Goal: Browse casually: Explore the website without a specific task or goal

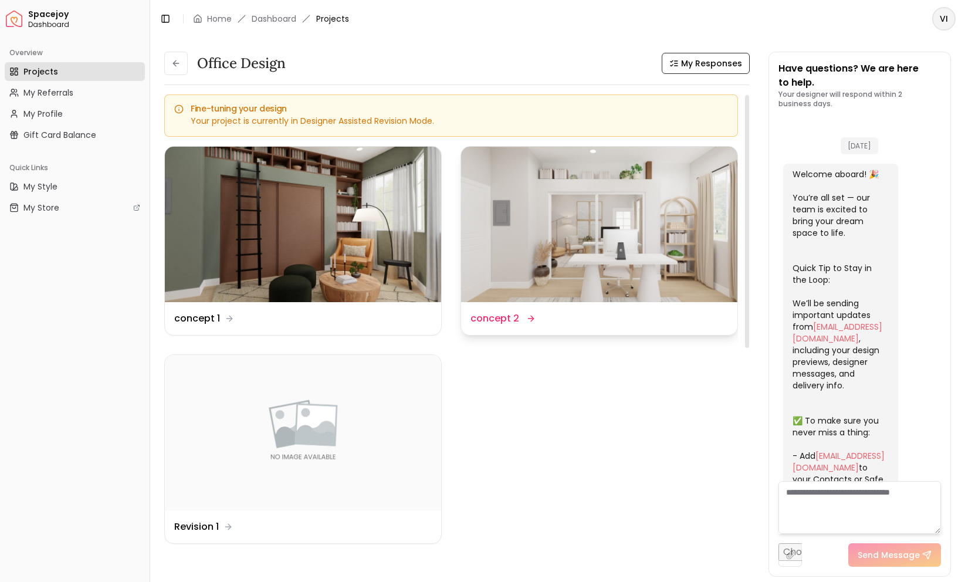
scroll to position [2263, 0]
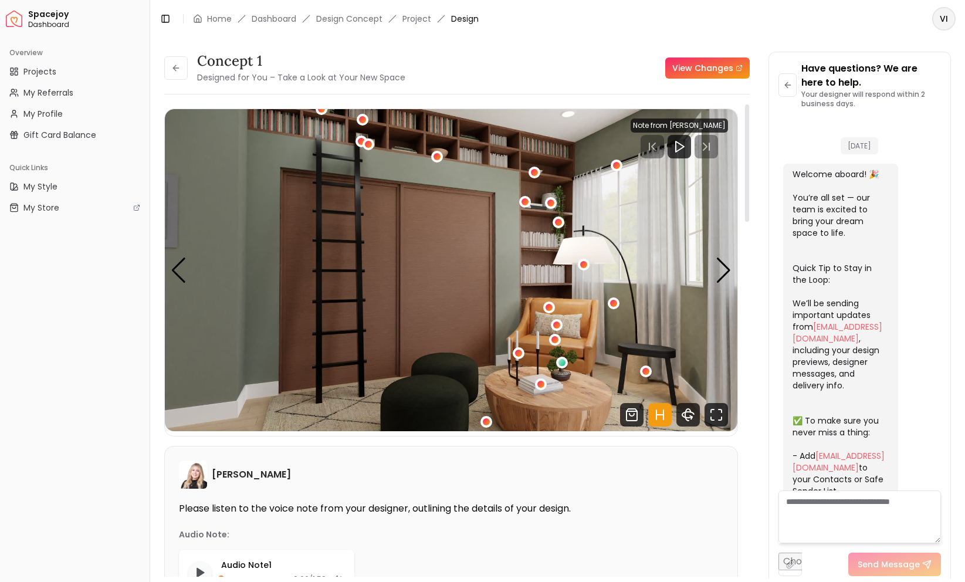
scroll to position [2254, 0]
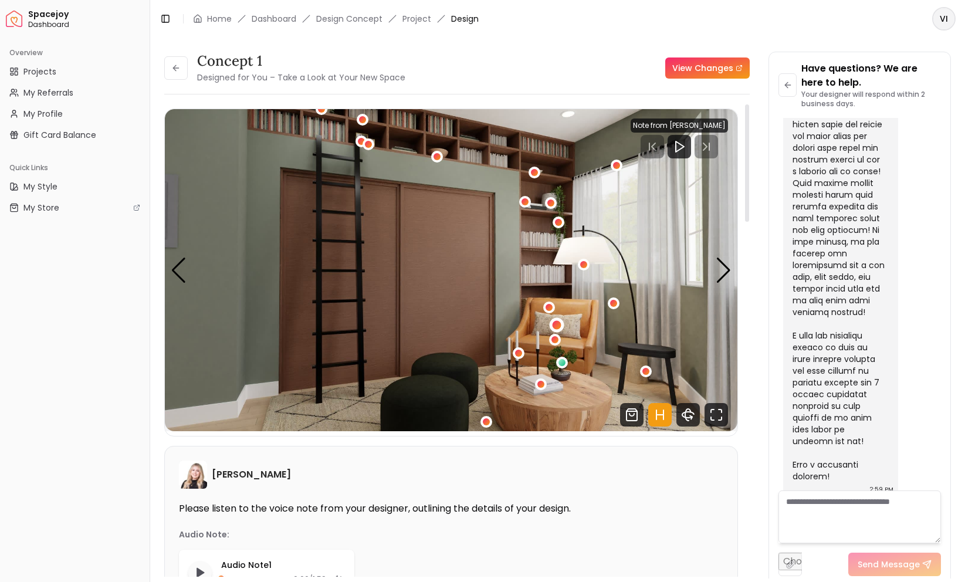
click at [557, 321] on div "1 / 5" at bounding box center [556, 324] width 9 height 9
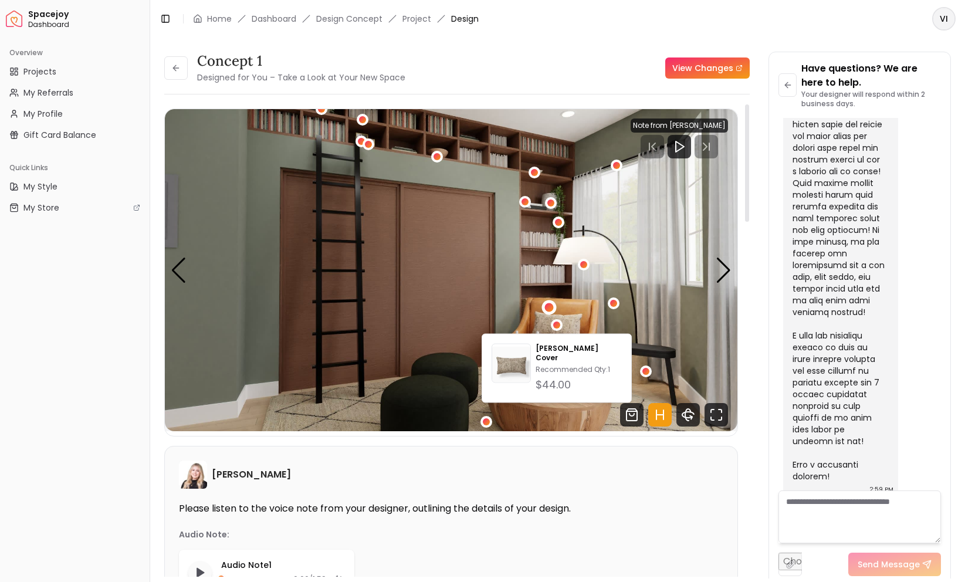
click at [549, 307] on div "1 / 5" at bounding box center [549, 307] width 9 height 9
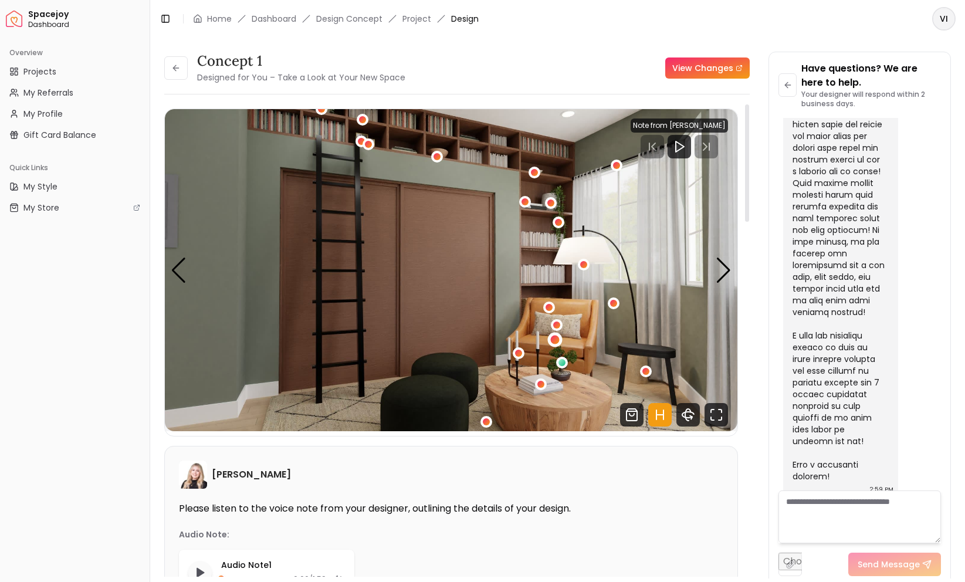
click at [557, 337] on div "1 / 5" at bounding box center [554, 340] width 9 height 9
click at [557, 338] on div "1 / 5" at bounding box center [554, 340] width 9 height 9
click at [563, 361] on div "1 / 5" at bounding box center [562, 362] width 9 height 9
click at [543, 384] on div "1 / 5" at bounding box center [541, 384] width 9 height 9
click at [523, 354] on div "1 / 5" at bounding box center [518, 353] width 15 height 15
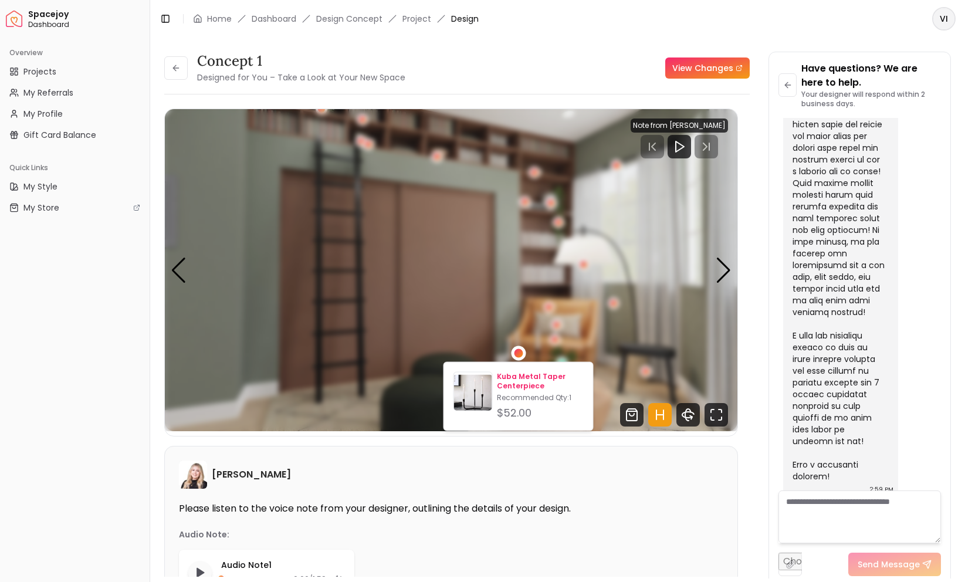
click at [519, 378] on p "Kuba Metal Taper Centerpiece" at bounding box center [540, 381] width 86 height 19
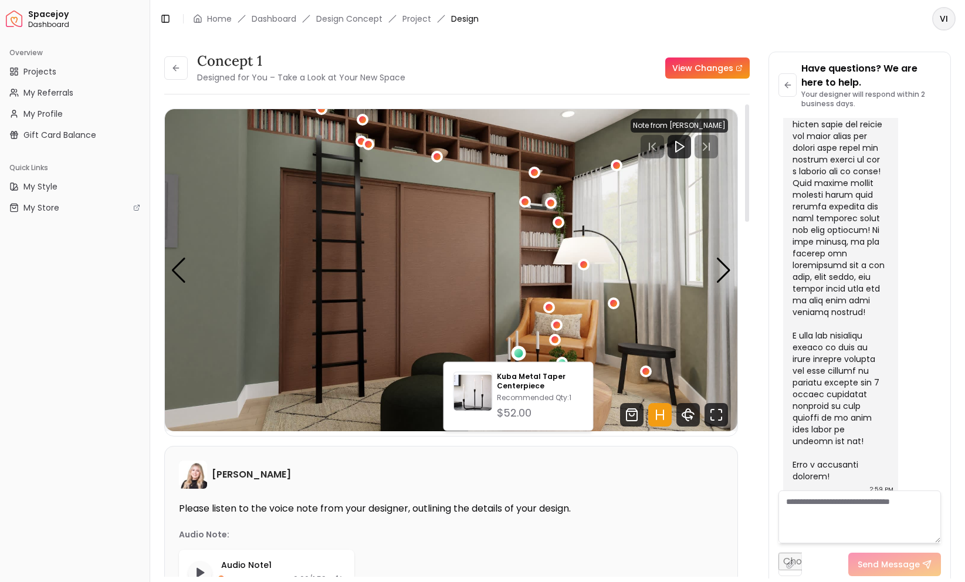
click at [493, 336] on img "1 / 5" at bounding box center [451, 270] width 573 height 322
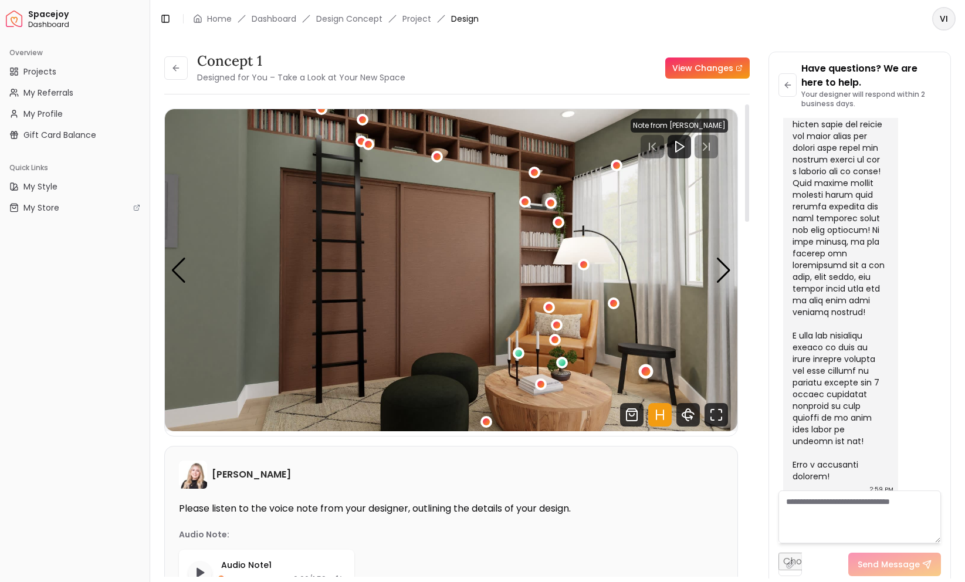
click at [647, 369] on div "1 / 5" at bounding box center [646, 371] width 9 height 9
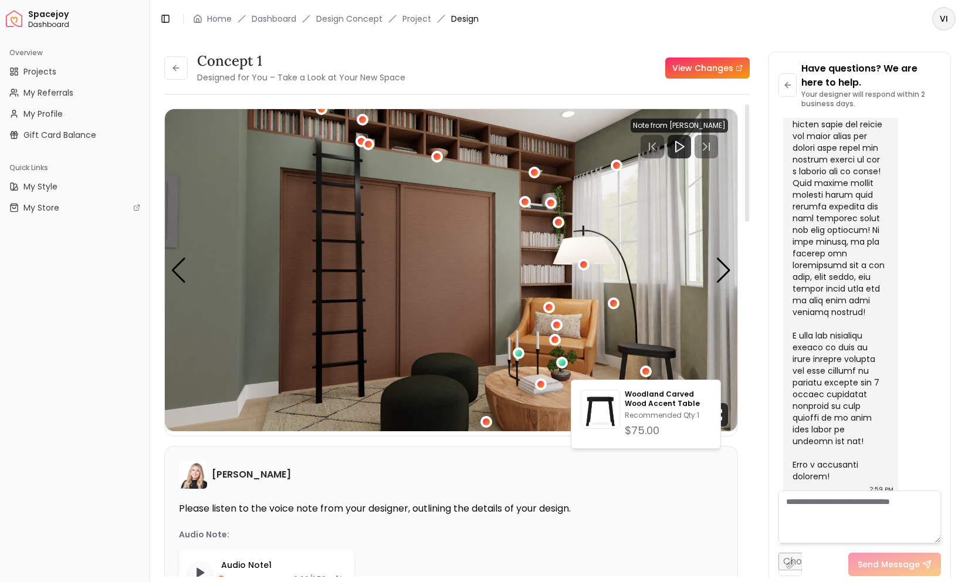
click at [621, 329] on img "1 / 5" at bounding box center [451, 270] width 573 height 322
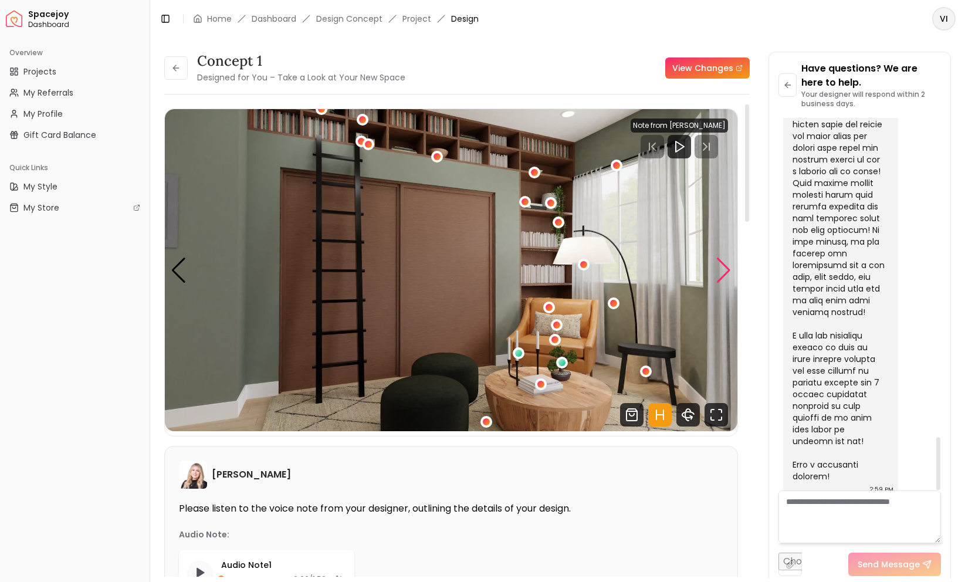
click at [725, 270] on div "Next slide" at bounding box center [724, 271] width 16 height 26
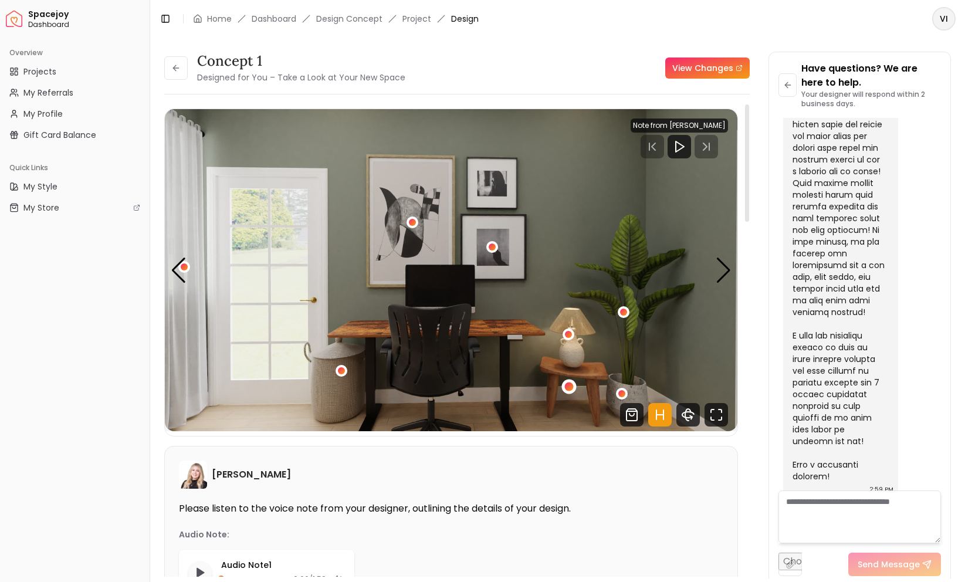
click at [569, 387] on div "2 / 5" at bounding box center [569, 387] width 9 height 9
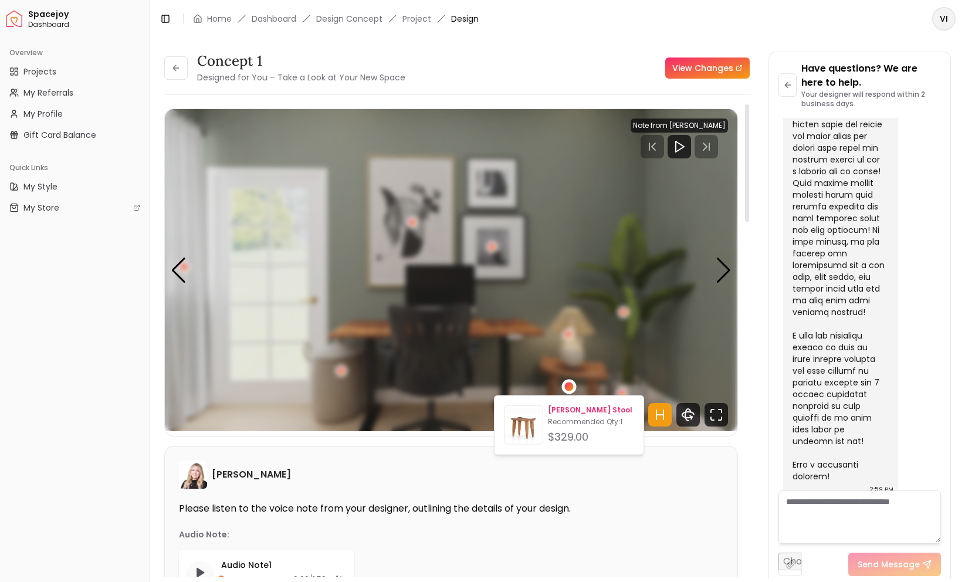
click at [589, 406] on p "Zuri Wood Stool" at bounding box center [591, 410] width 86 height 9
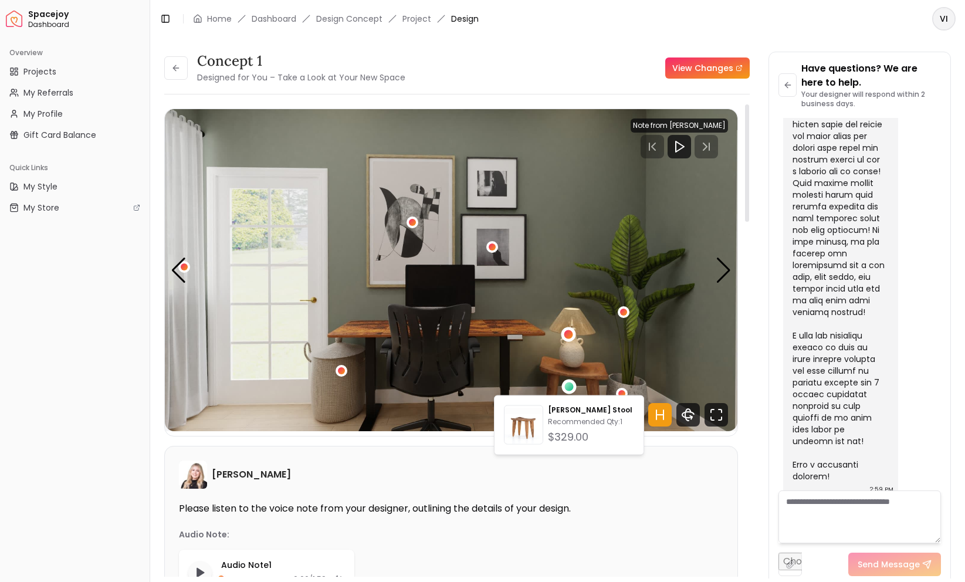
click at [565, 333] on div "2 / 5" at bounding box center [569, 334] width 9 height 9
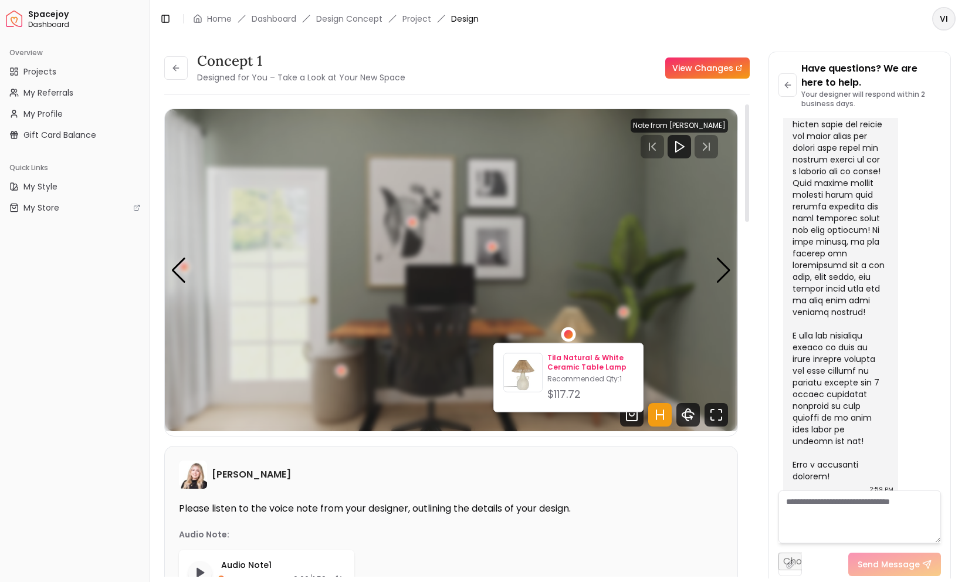
click at [566, 360] on p "Tila Natural & White Ceramic Table Lamp" at bounding box center [591, 362] width 86 height 19
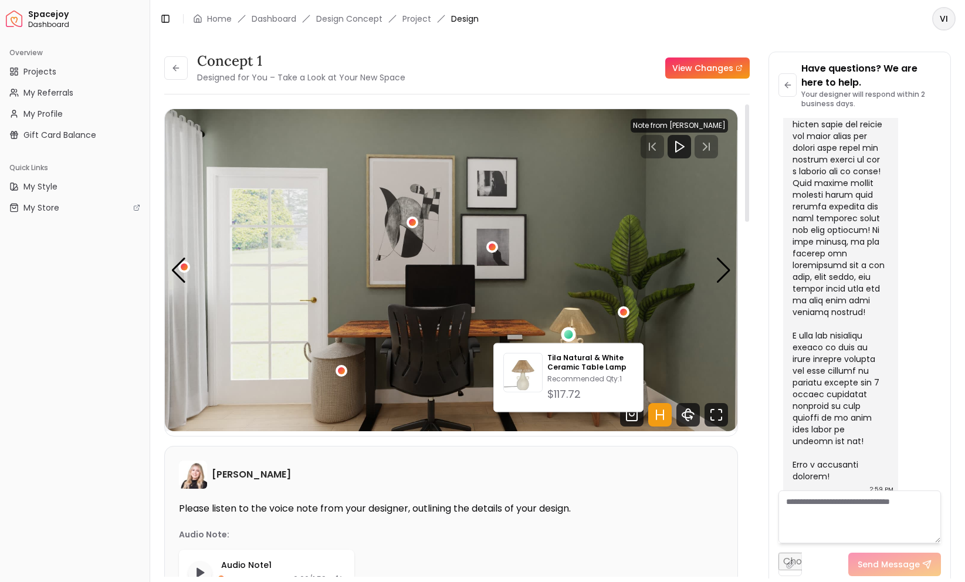
click at [640, 286] on img "2 / 5" at bounding box center [451, 270] width 573 height 322
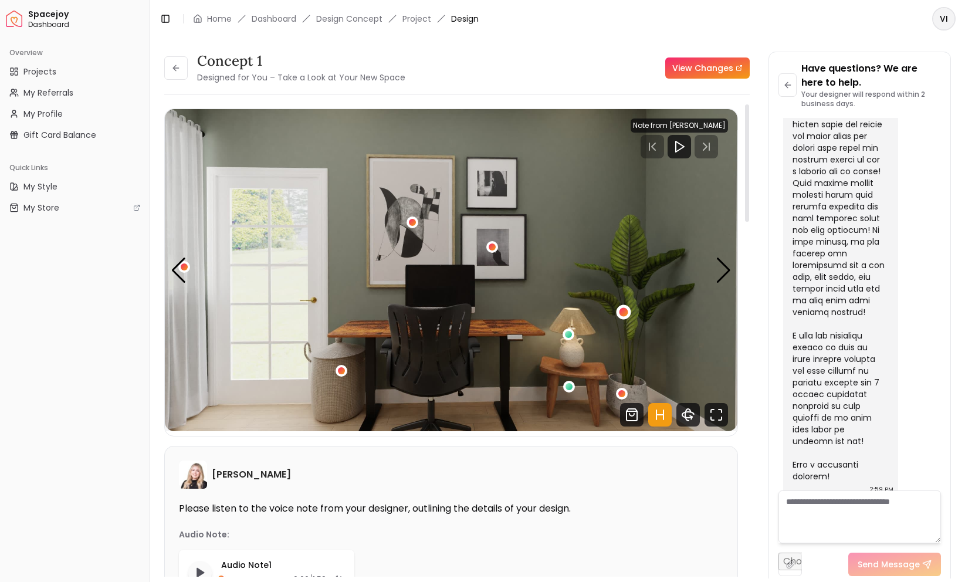
click at [627, 308] on div "2 / 5" at bounding box center [623, 312] width 15 height 15
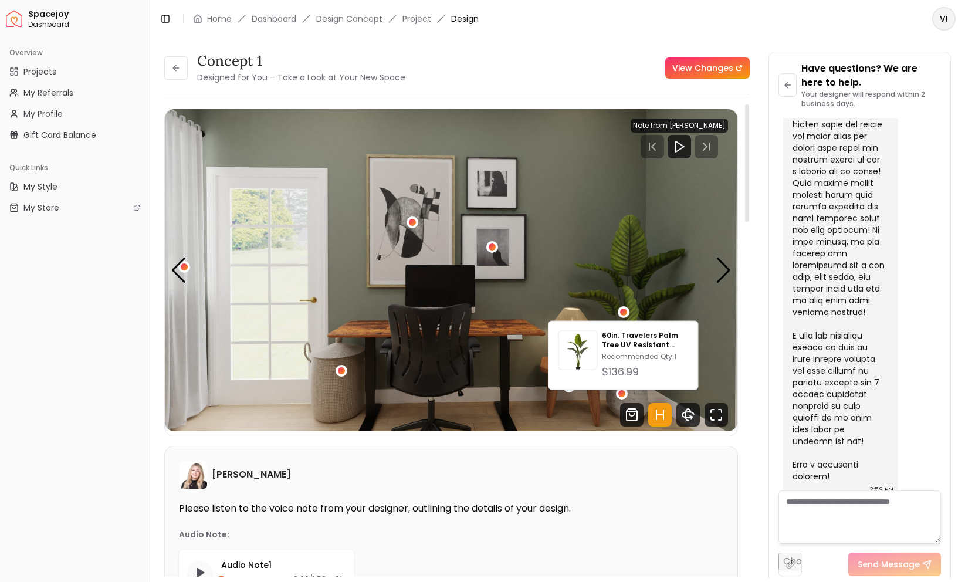
click at [500, 376] on img "2 / 5" at bounding box center [451, 270] width 573 height 322
